Goal: Transaction & Acquisition: Purchase product/service

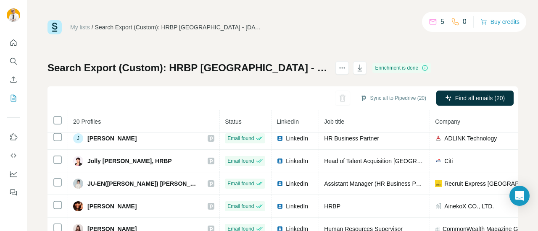
scroll to position [259, 0]
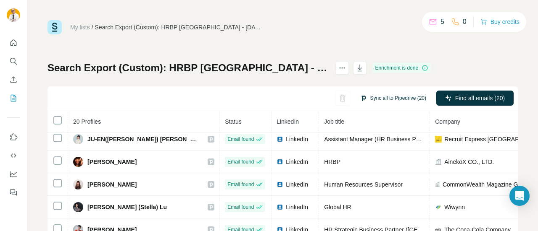
click at [395, 97] on button "Sync all to Pipedrive (20)" at bounding box center [393, 98] width 78 height 13
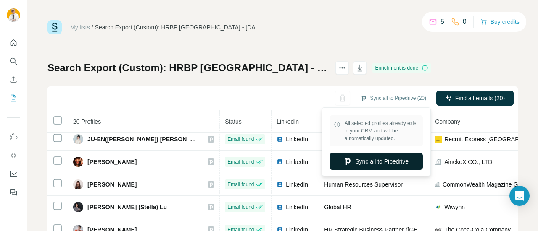
click at [375, 162] on button "Sync all to Pipedrive" at bounding box center [375, 161] width 93 height 17
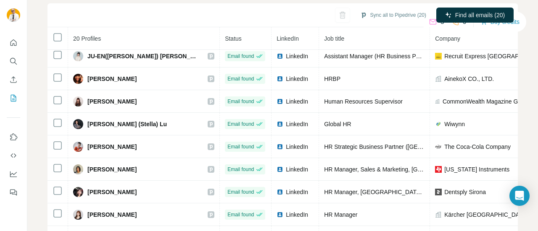
scroll to position [66, 0]
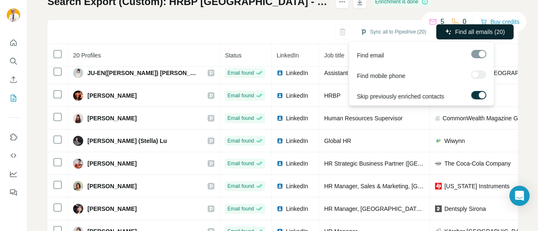
click at [457, 31] on span "Find all emails (20)" at bounding box center [480, 32] width 50 height 8
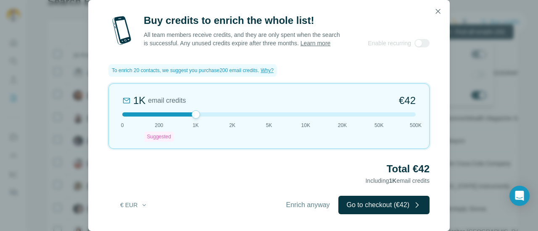
drag, startPoint x: 159, startPoint y: 112, endPoint x: 205, endPoint y: 114, distance: 45.4
click at [205, 114] on div at bounding box center [268, 115] width 293 height 4
click at [415, 168] on h2 "Total €42" at bounding box center [268, 169] width 321 height 13
click at [411, 204] on button "Go to checkout (€42)" at bounding box center [383, 205] width 91 height 18
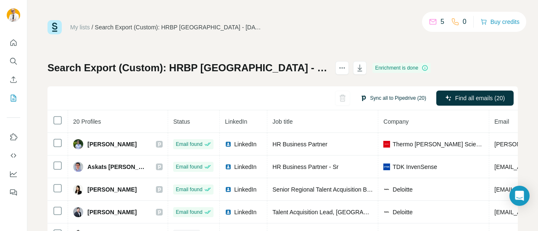
click at [387, 99] on button "Sync all to Pipedrive (20)" at bounding box center [393, 98] width 78 height 13
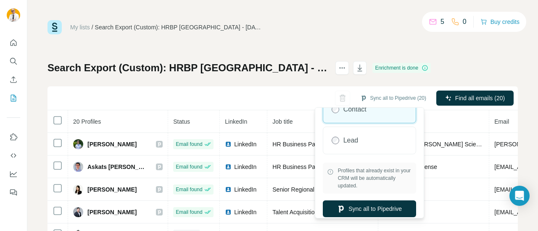
scroll to position [37, 0]
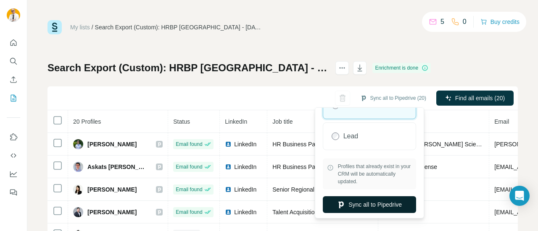
click at [378, 204] on button "Sync all to Pipedrive" at bounding box center [369, 205] width 93 height 17
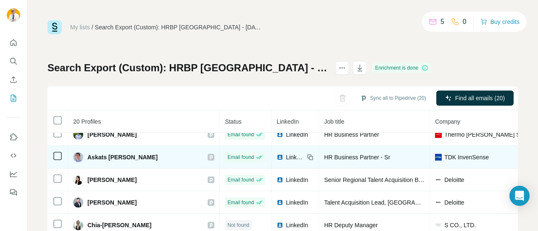
scroll to position [0, 0]
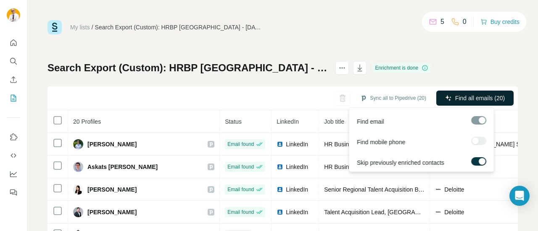
click at [455, 96] on span "Find all emails (20)" at bounding box center [480, 98] width 50 height 8
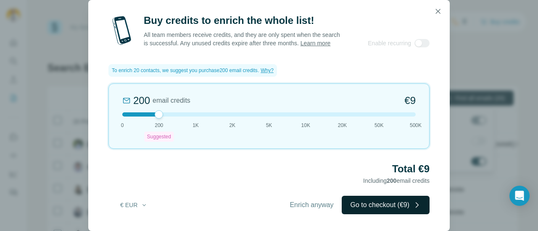
click at [375, 203] on button "Go to checkout (€9)" at bounding box center [386, 205] width 88 height 18
